Goal: Find specific page/section: Find specific page/section

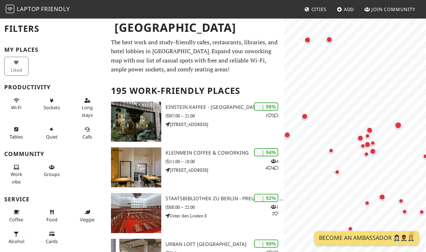
click at [330, 42] on div "Map marker" at bounding box center [329, 39] width 6 height 6
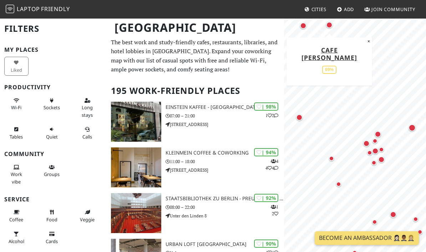
click at [379, 134] on div "Map marker" at bounding box center [375, 141] width 14 height 14
click at [376, 142] on div "Map marker" at bounding box center [374, 140] width 5 height 5
click at [375, 142] on div "Map marker" at bounding box center [374, 140] width 5 height 5
click at [365, 144] on div "Map marker" at bounding box center [366, 143] width 6 height 6
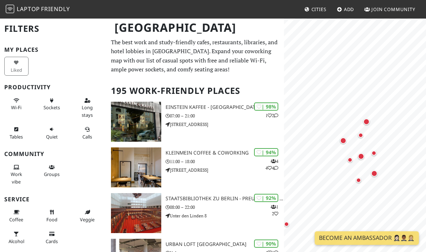
click at [360, 133] on div "Map marker" at bounding box center [360, 135] width 5 height 5
click at [376, 152] on div "Map marker" at bounding box center [373, 152] width 5 height 5
click at [362, 156] on div "Map marker" at bounding box center [361, 156] width 6 height 6
click at [349, 160] on div "Map marker" at bounding box center [349, 159] width 5 height 5
click at [373, 175] on div "Map marker" at bounding box center [374, 173] width 6 height 6
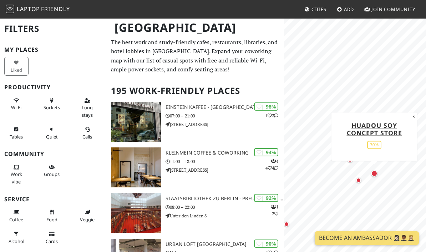
click at [358, 181] on div "Map marker" at bounding box center [358, 180] width 5 height 5
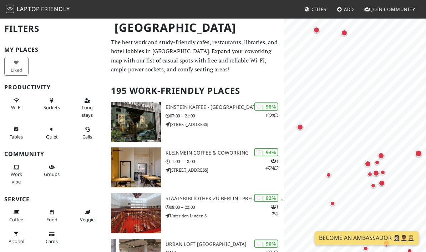
click at [302, 128] on div "Map marker" at bounding box center [300, 127] width 6 height 6
click at [329, 172] on div "Map marker" at bounding box center [328, 174] width 5 height 5
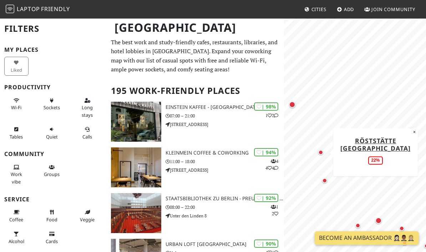
click at [327, 181] on div "Map marker" at bounding box center [324, 180] width 14 height 14
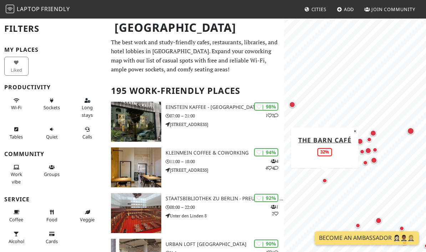
click at [366, 161] on div "Map marker" at bounding box center [365, 162] width 5 height 5
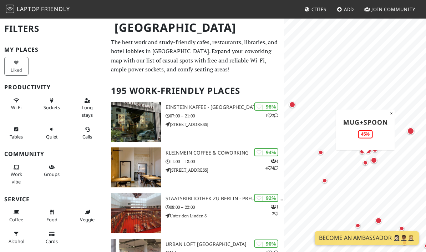
click at [376, 159] on div "Map marker" at bounding box center [373, 160] width 6 height 6
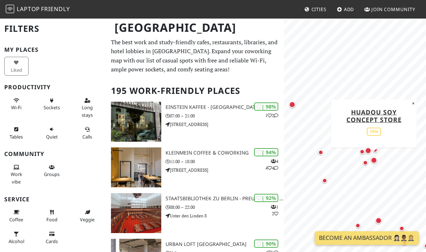
click at [380, 220] on div "Map marker" at bounding box center [378, 220] width 6 height 6
click at [412, 130] on div "Map marker" at bounding box center [410, 130] width 7 height 7
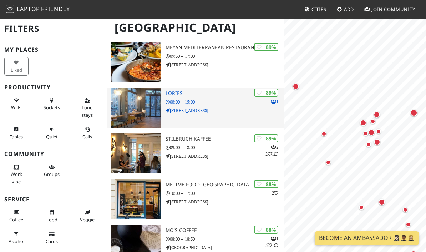
click at [232, 112] on p "[STREET_ADDRESS]" at bounding box center [224, 110] width 118 height 7
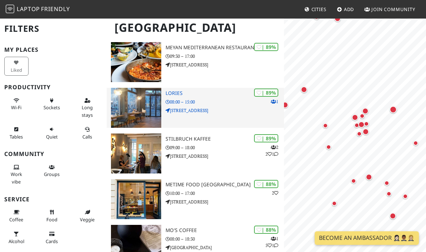
scroll to position [267, 0]
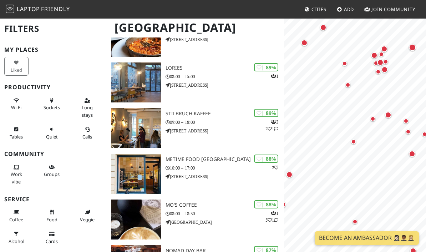
click at [356, 142] on div "Map marker" at bounding box center [353, 141] width 14 height 14
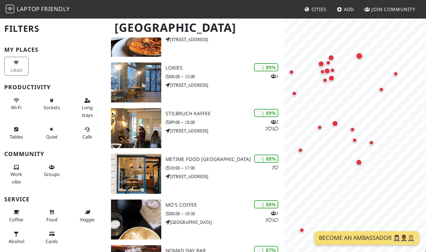
click at [362, 161] on div "Map marker" at bounding box center [358, 162] width 6 height 6
click at [373, 143] on div "Map marker" at bounding box center [371, 142] width 5 height 5
click at [333, 124] on div "Map marker" at bounding box center [335, 123] width 6 height 6
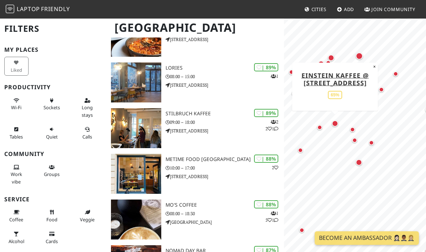
click at [317, 133] on div "Map marker" at bounding box center [319, 127] width 14 height 14
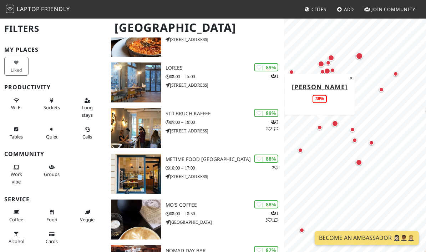
click at [354, 128] on div "Map marker" at bounding box center [352, 129] width 5 height 5
click at [356, 142] on div "Map marker" at bounding box center [354, 140] width 14 height 14
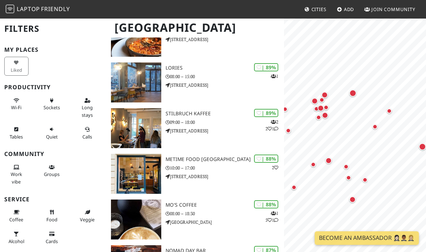
click at [374, 128] on div "Map marker" at bounding box center [374, 126] width 5 height 5
click at [349, 94] on div "Map marker" at bounding box center [352, 93] width 14 height 14
click at [391, 109] on div "Map marker" at bounding box center [389, 111] width 14 height 14
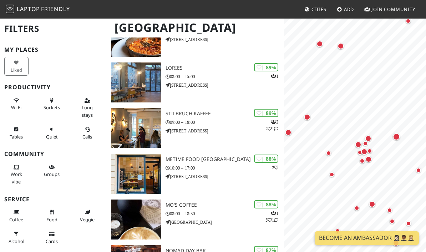
click at [398, 135] on div "Map marker" at bounding box center [396, 136] width 7 height 7
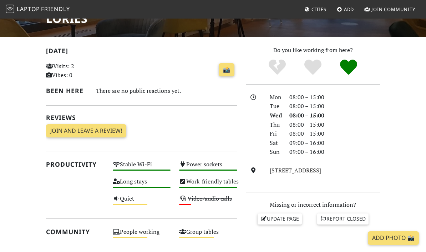
scroll to position [129, 0]
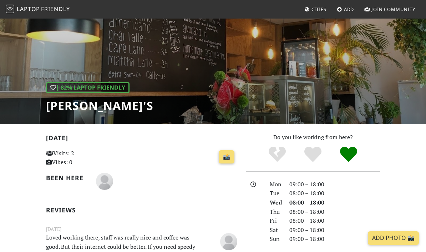
scroll to position [40, 0]
